Goal: Navigation & Orientation: Find specific page/section

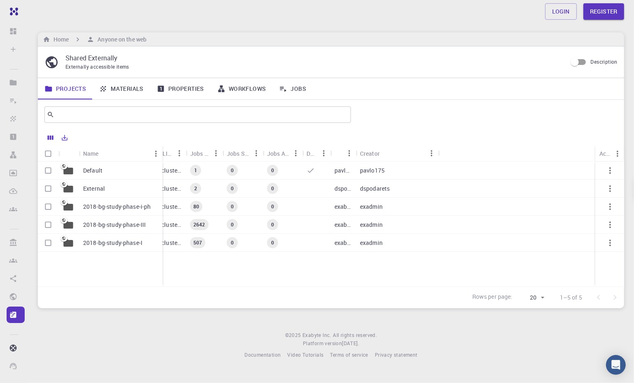
drag, startPoint x: 101, startPoint y: 150, endPoint x: 160, endPoint y: 171, distance: 62.9
click at [160, 171] on div "Name Accounting slug CLI Path Jobs Total Jobs Subm. Jobs Active Default Owner C…" at bounding box center [331, 216] width 586 height 141
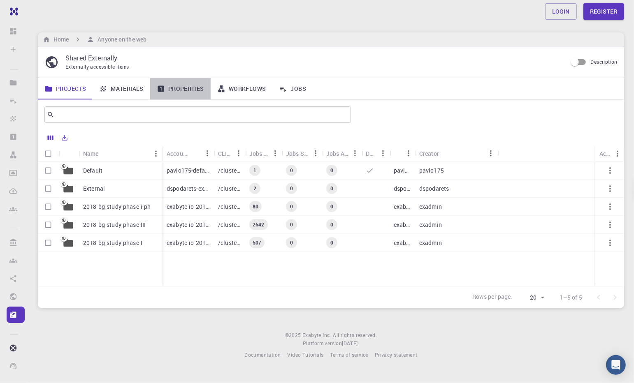
click at [176, 88] on link "Properties" at bounding box center [180, 88] width 60 height 21
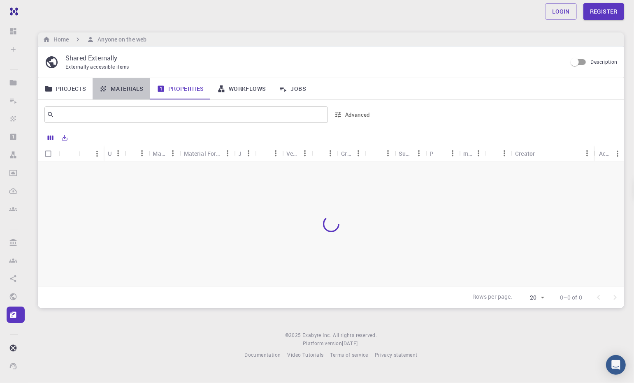
click at [139, 88] on link "Materials" at bounding box center [122, 88] width 58 height 21
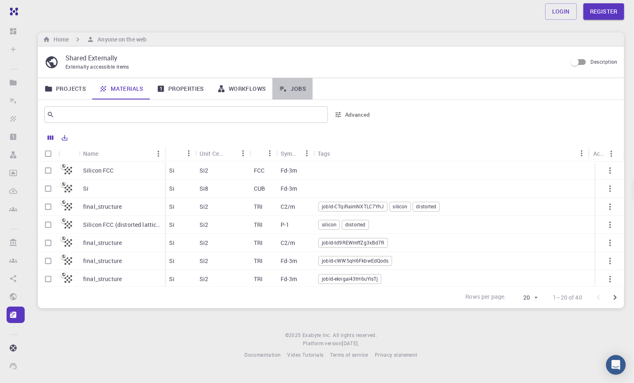
click at [297, 88] on link "Jobs" at bounding box center [292, 88] width 40 height 21
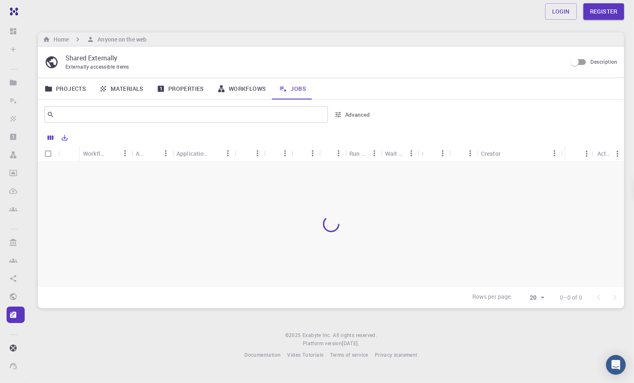
click at [348, 87] on div "Projects Materials Properties Workflows Jobs" at bounding box center [331, 88] width 586 height 21
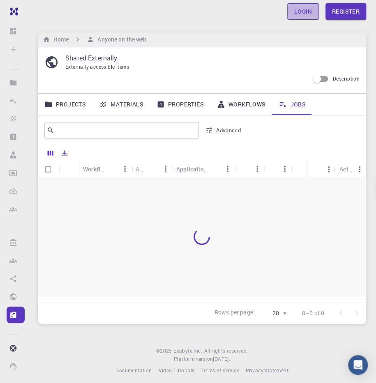
click at [299, 5] on link "Login" at bounding box center [303, 11] width 32 height 16
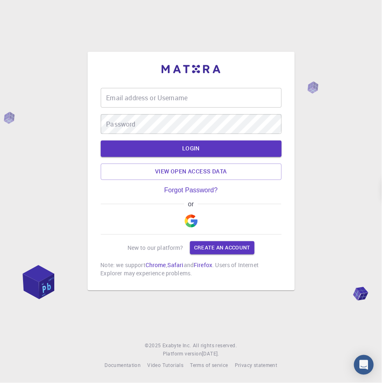
type input "heyparth"
click at [188, 148] on button "LOGIN" at bounding box center [191, 149] width 181 height 16
